Goal: Find specific page/section

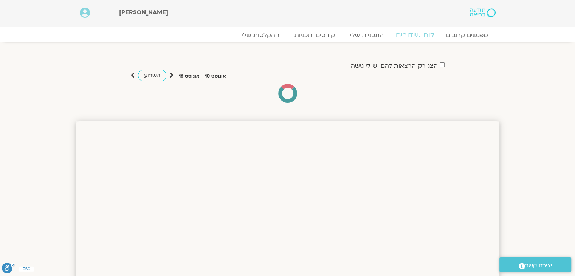
click at [412, 33] on link "לוח שידורים" at bounding box center [414, 35] width 57 height 9
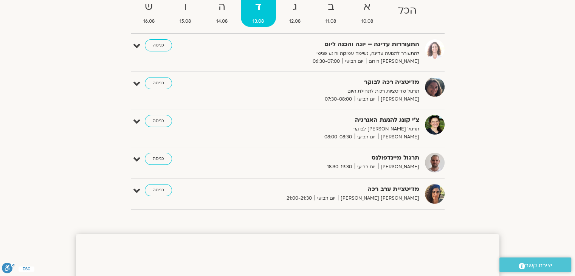
scroll to position [91, 0]
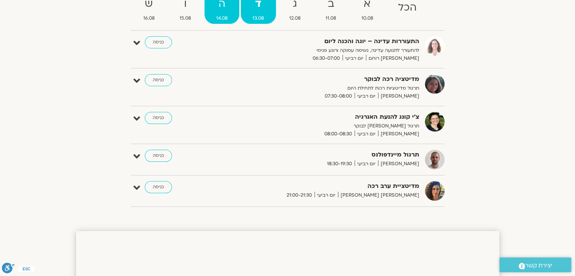
click at [225, 15] on span "14.08" at bounding box center [221, 18] width 35 height 8
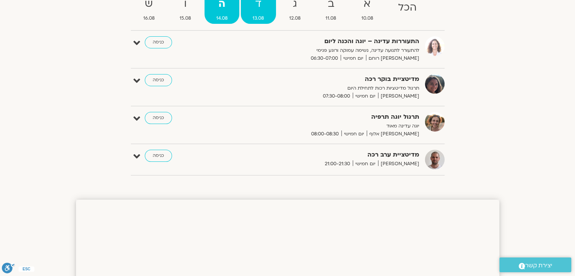
click at [255, 5] on strong "ד" at bounding box center [258, 3] width 35 height 17
